Goal: Navigation & Orientation: Find specific page/section

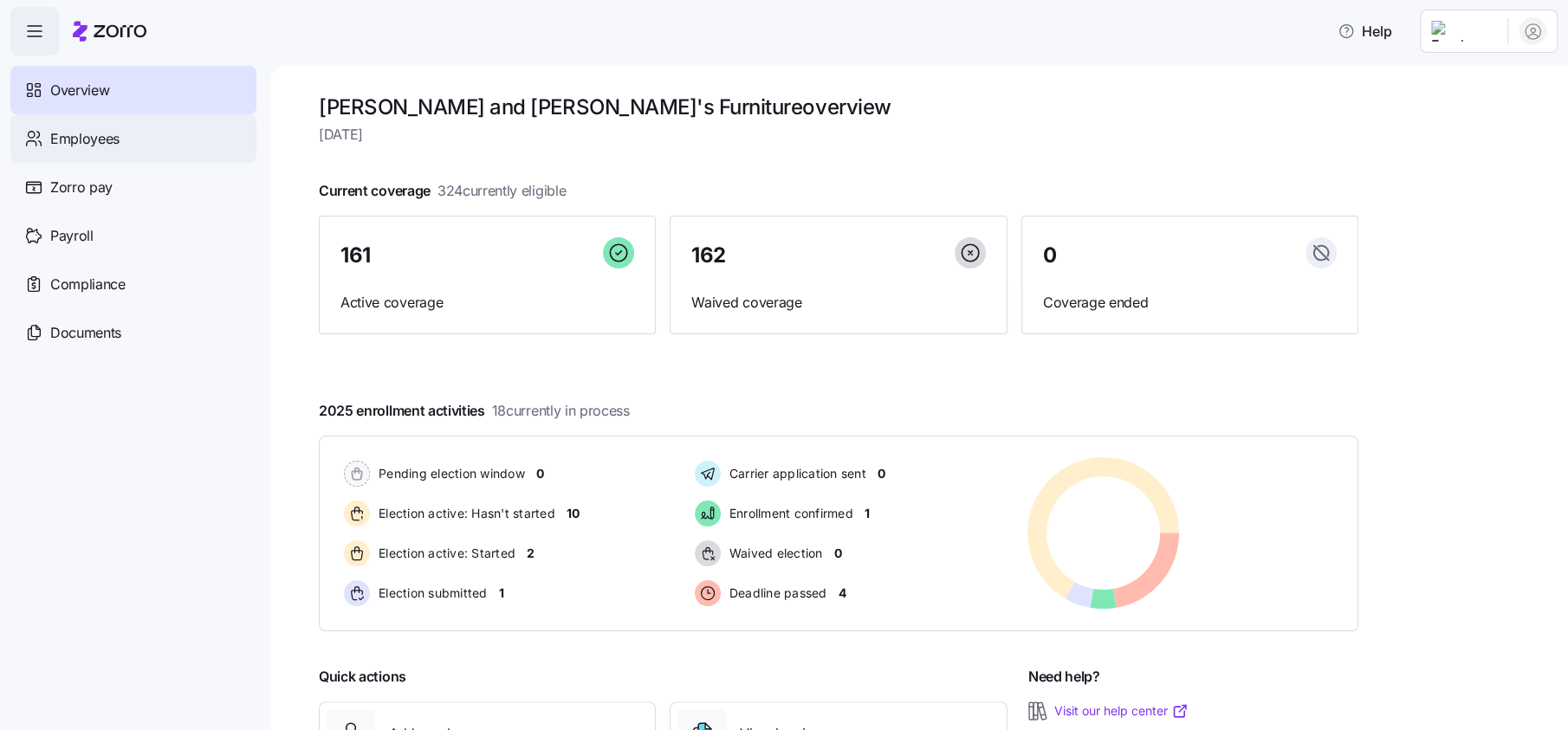
click at [109, 139] on span "Employees" at bounding box center [84, 139] width 69 height 22
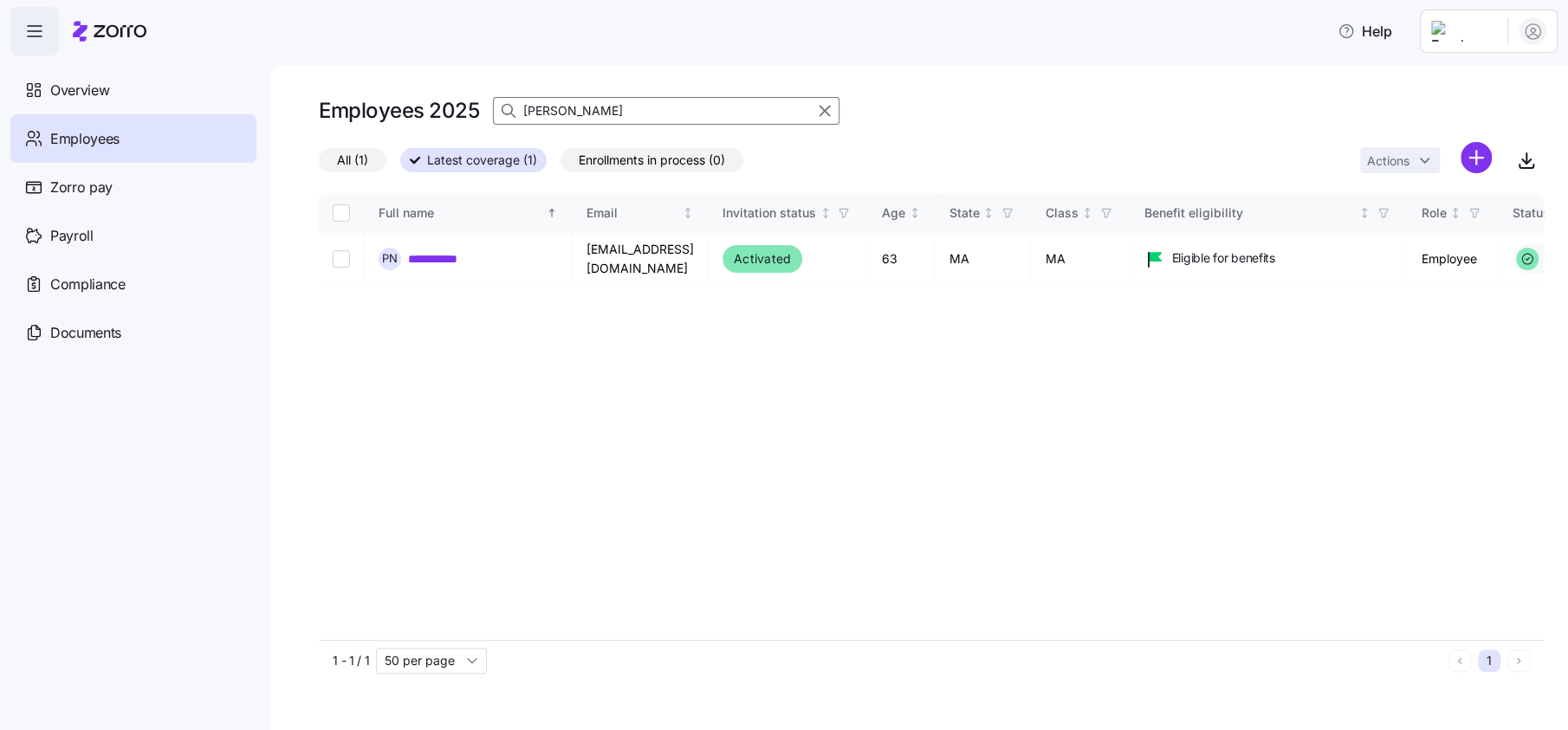
click at [581, 109] on input "norris" at bounding box center [666, 110] width 346 height 28
click at [621, 105] on input "cather" at bounding box center [666, 110] width 346 height 28
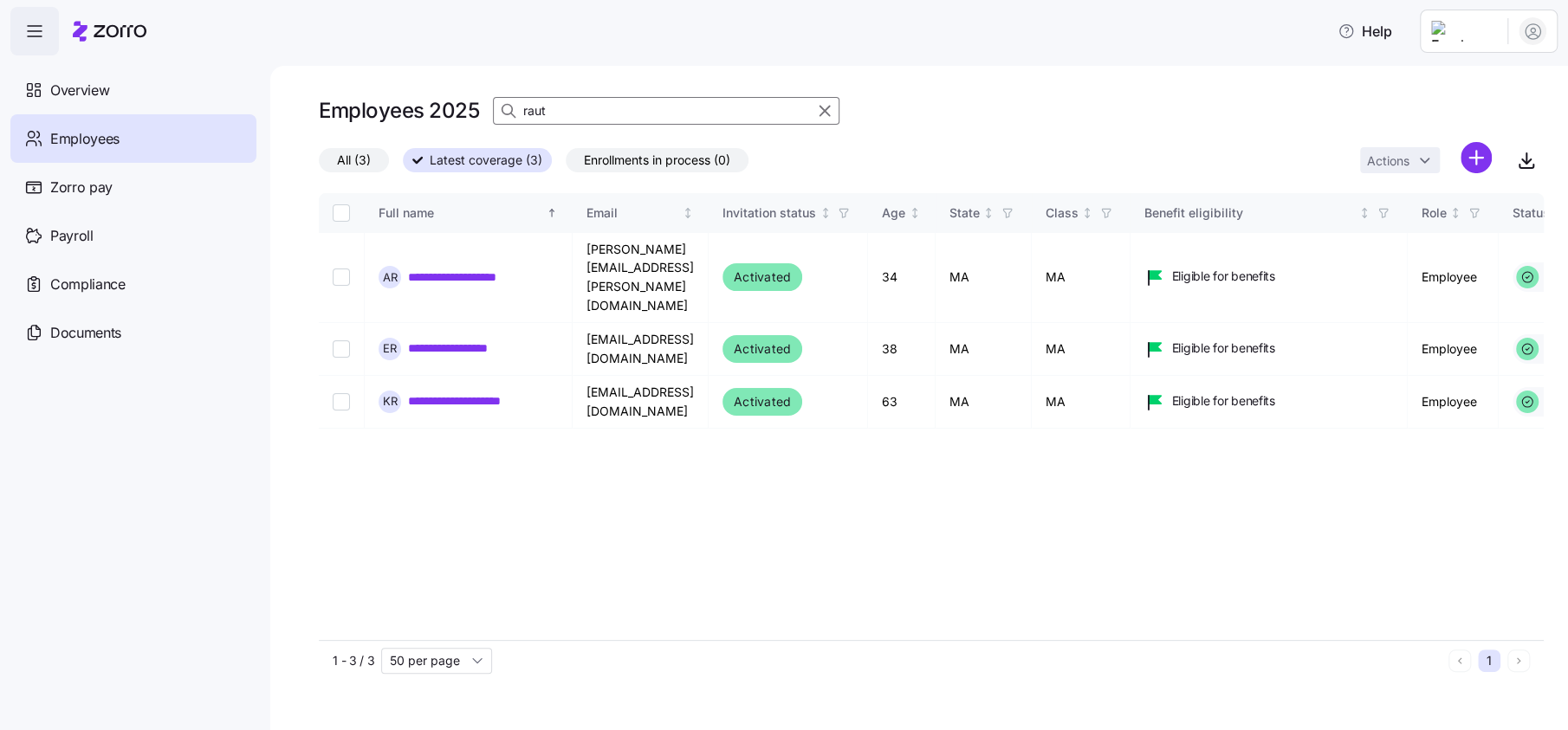
click at [621, 105] on input "raut" at bounding box center [666, 110] width 346 height 28
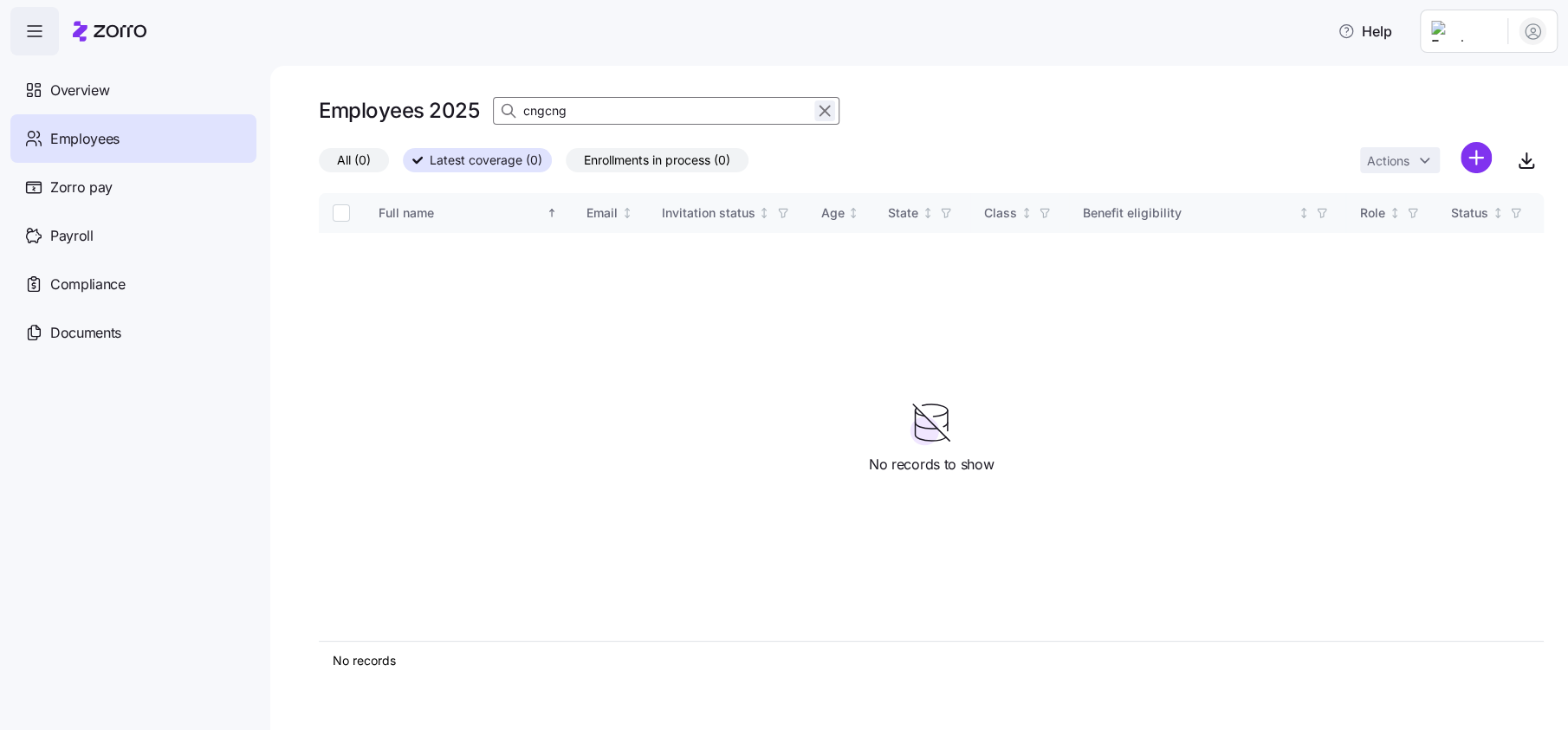
type input "cngcng"
click at [823, 111] on icon "button" at bounding box center [824, 110] width 19 height 21
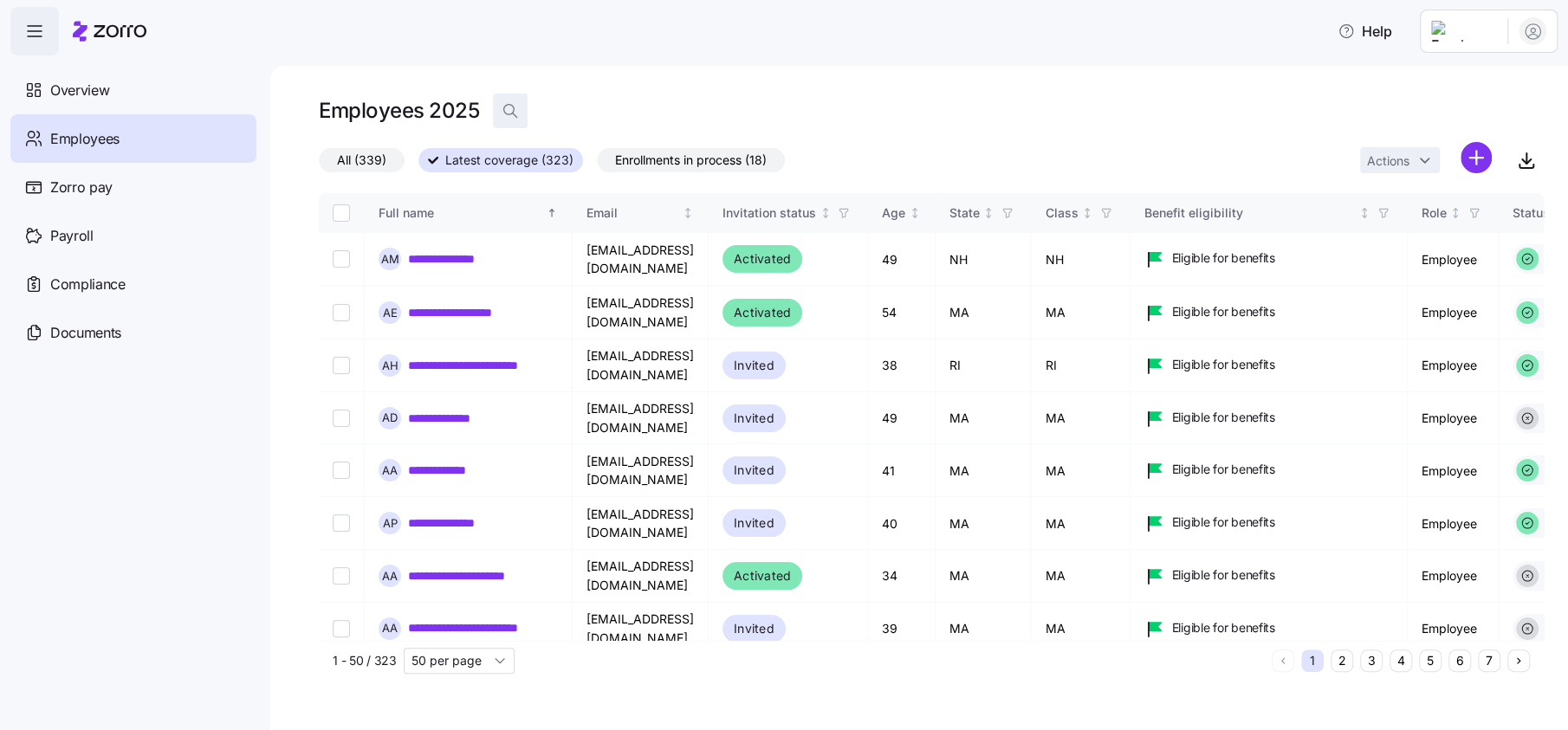
click at [512, 118] on icon "button" at bounding box center [510, 110] width 17 height 17
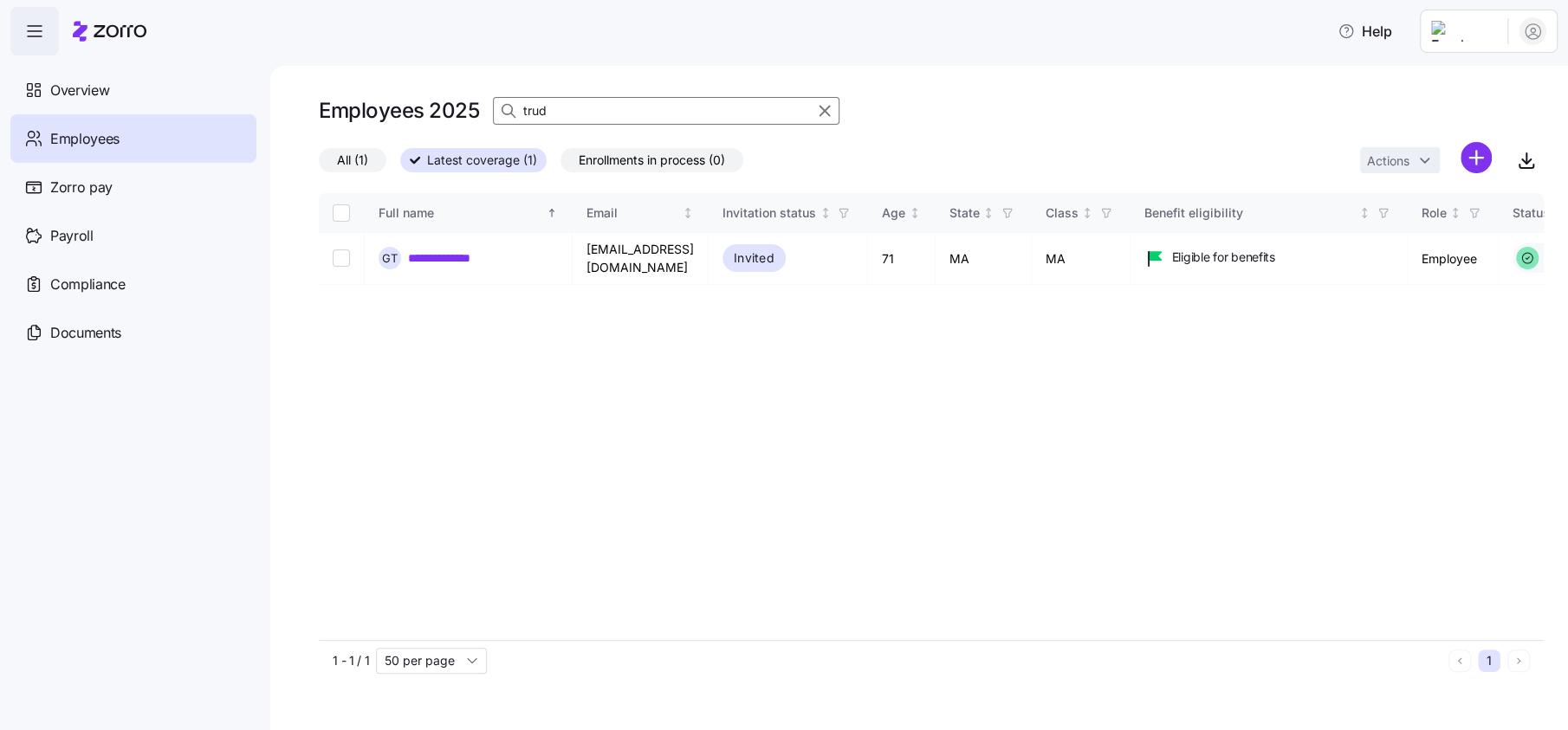
type input "trud"
